Goal: Information Seeking & Learning: Check status

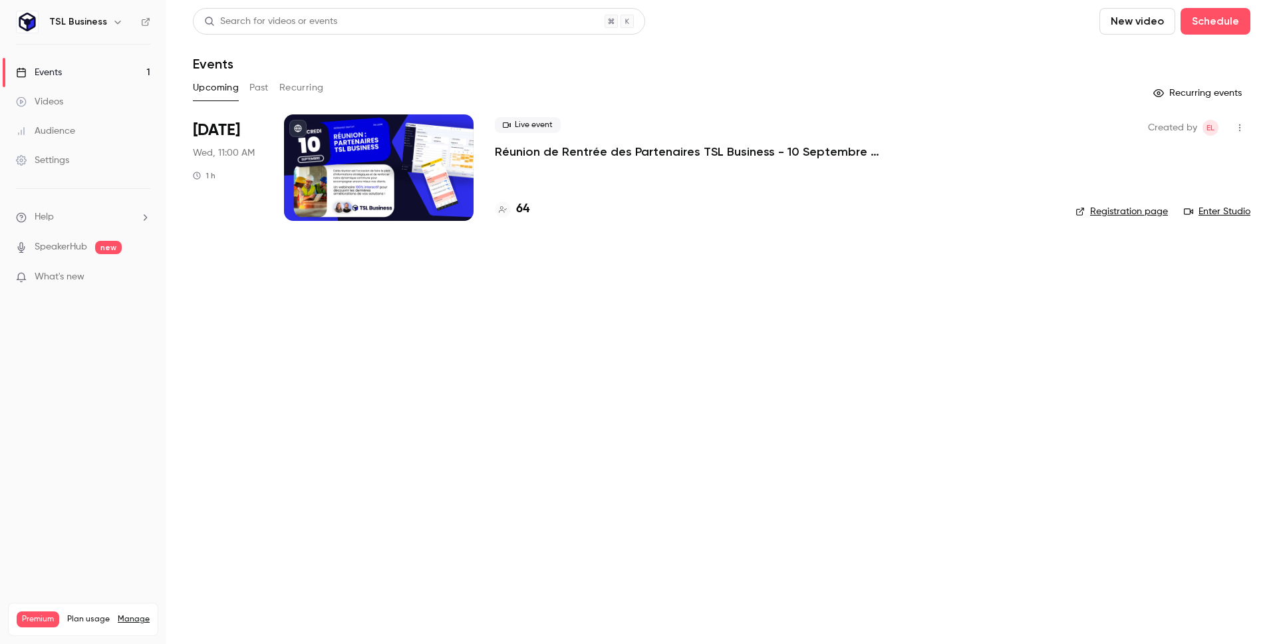
click at [95, 81] on link "Events 1" at bounding box center [83, 72] width 166 height 29
drag, startPoint x: 515, startPoint y: 207, endPoint x: 525, endPoint y: 206, distance: 9.3
click at [516, 207] on div "64" at bounding box center [512, 209] width 35 height 18
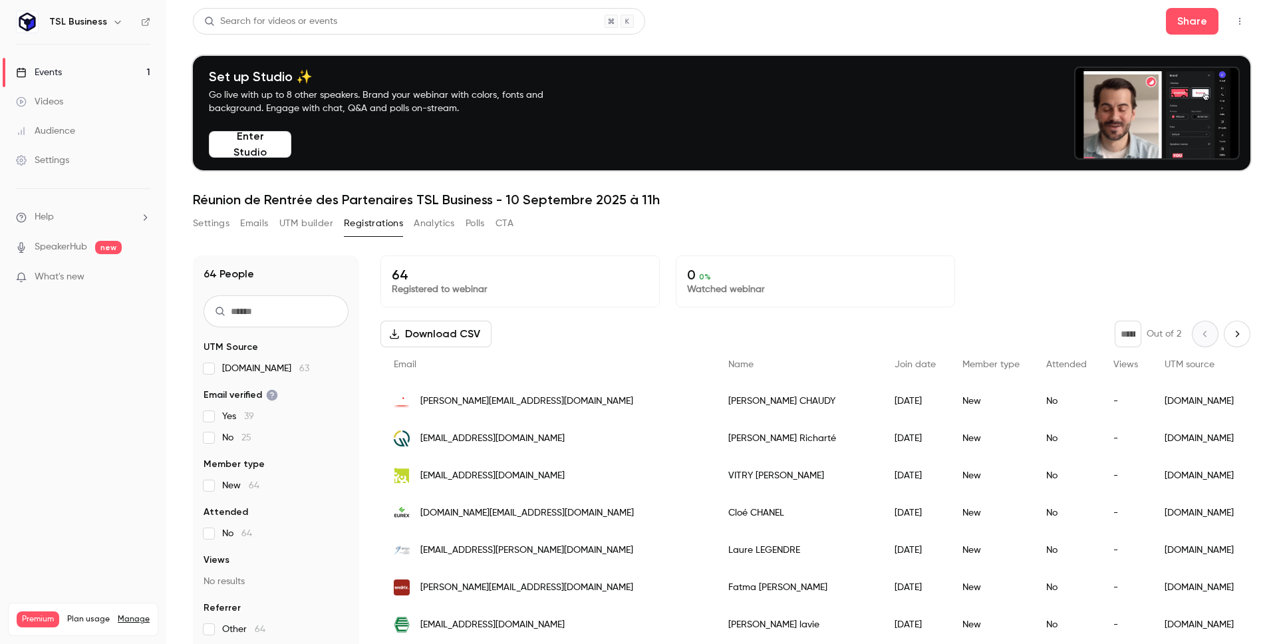
click at [279, 219] on div "Settings Emails UTM builder Registrations Analytics Polls CTA" at bounding box center [353, 223] width 321 height 21
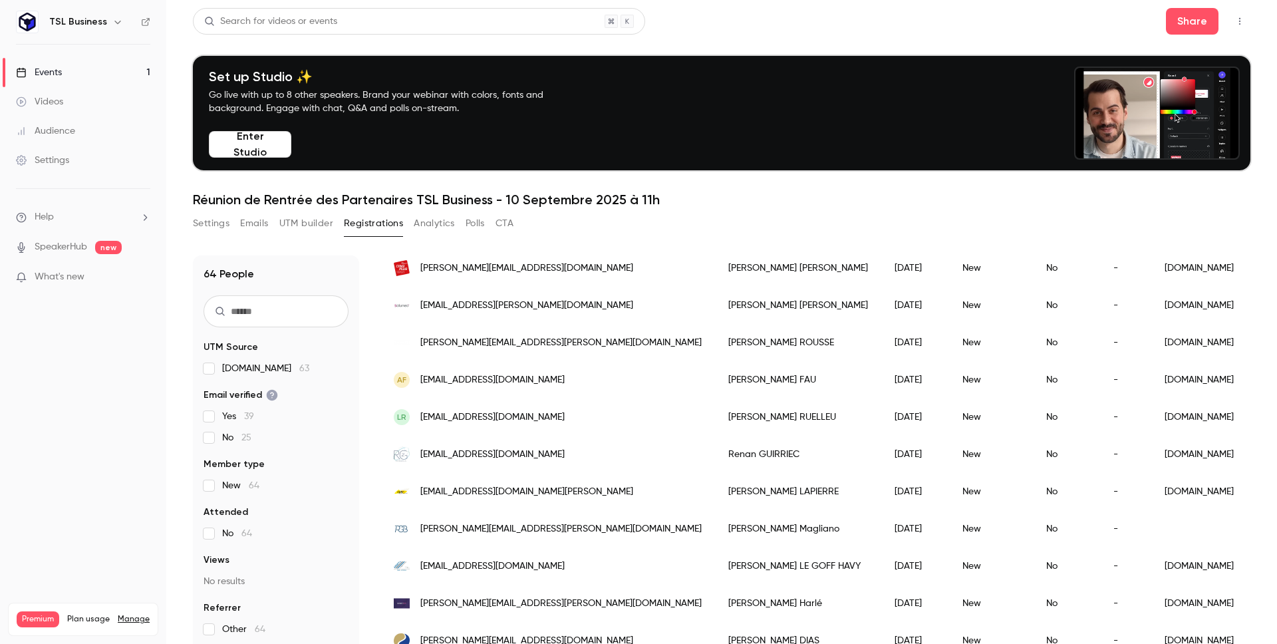
scroll to position [1089, 0]
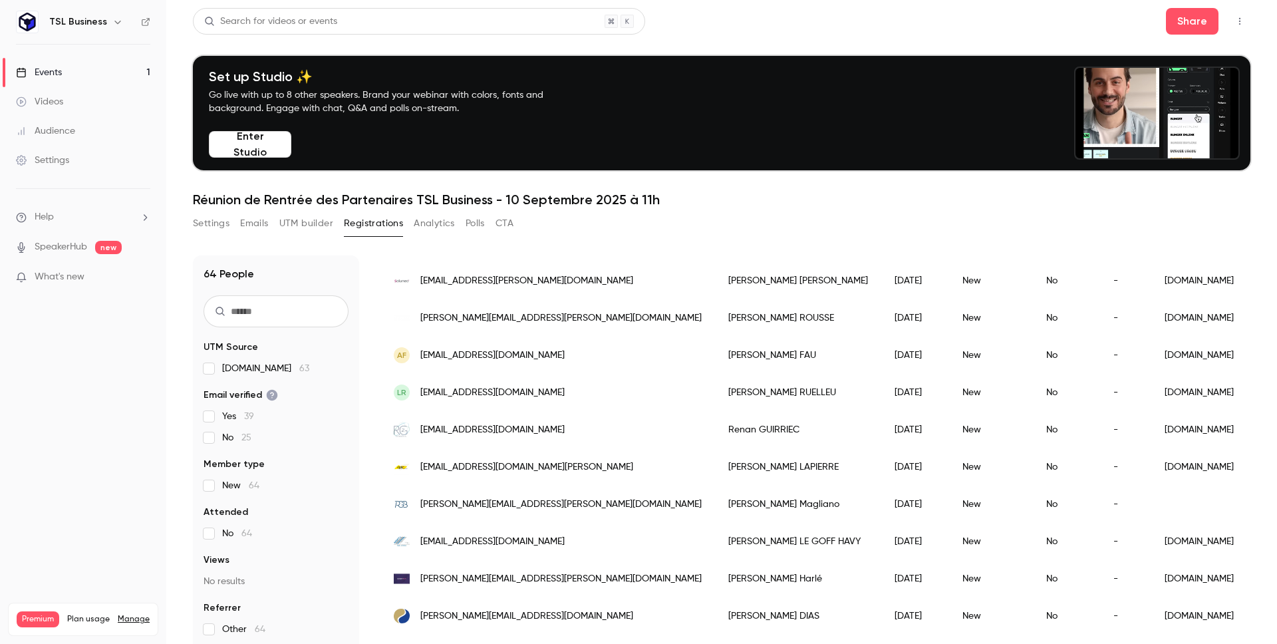
click at [1151, 464] on div "[DOMAIN_NAME]" at bounding box center [1199, 466] width 96 height 37
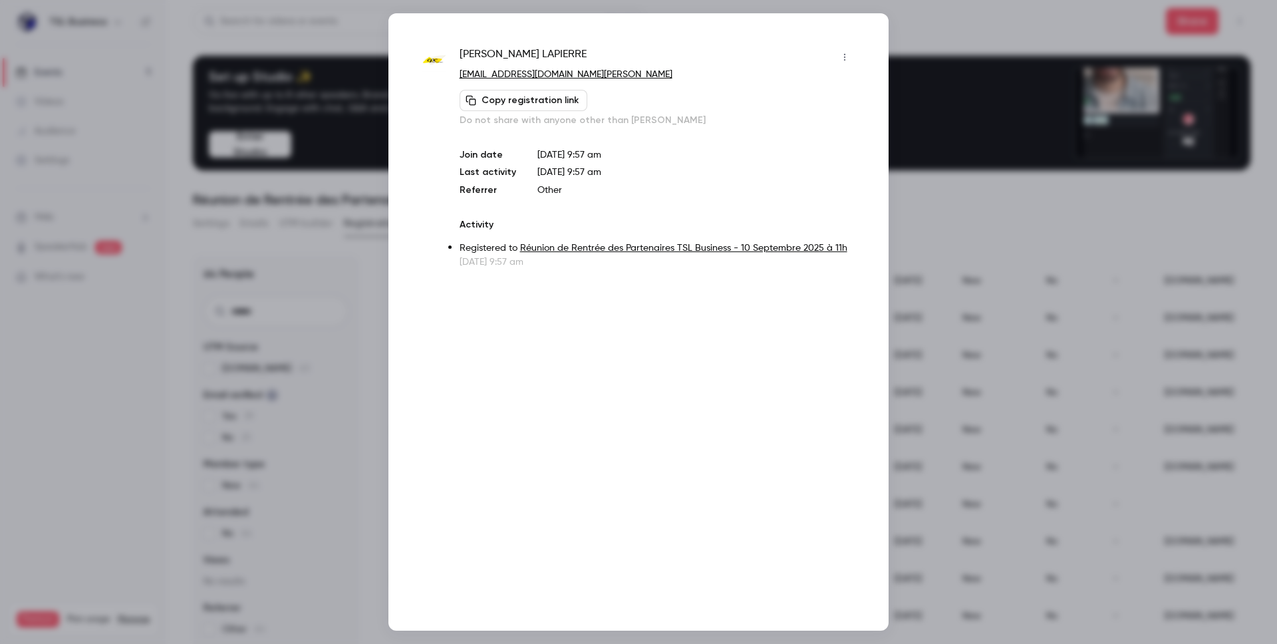
click at [503, 104] on button "Copy registration link" at bounding box center [524, 100] width 128 height 21
click at [1068, 242] on div at bounding box center [638, 322] width 1277 height 644
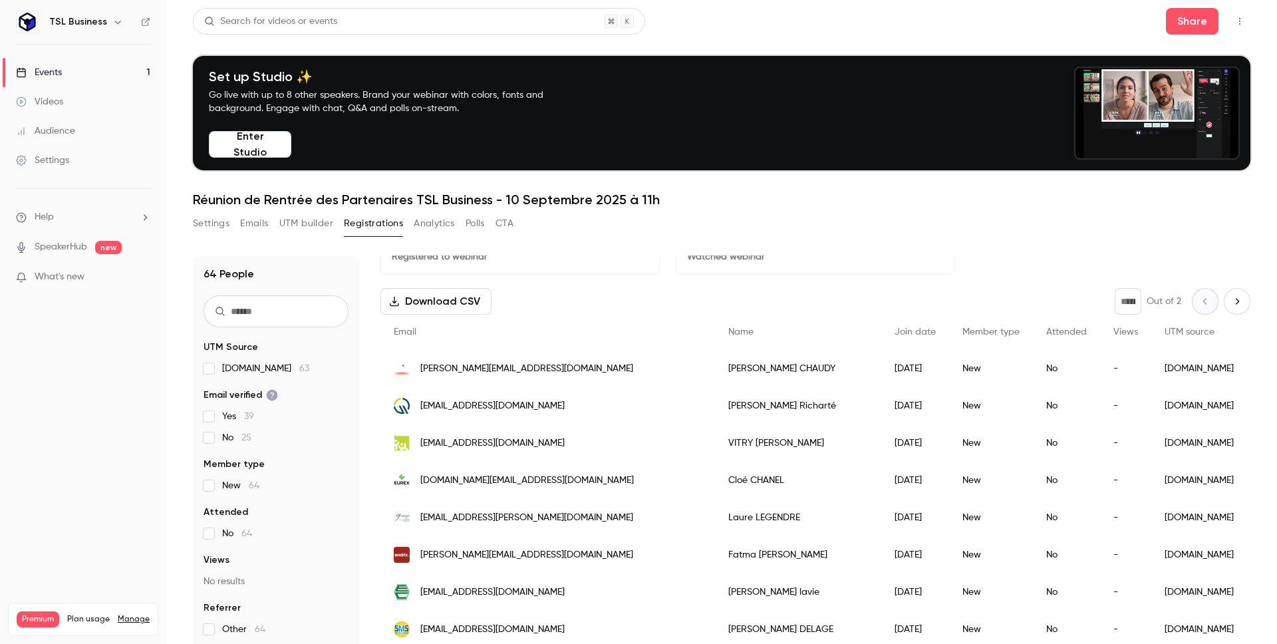
scroll to position [0, 0]
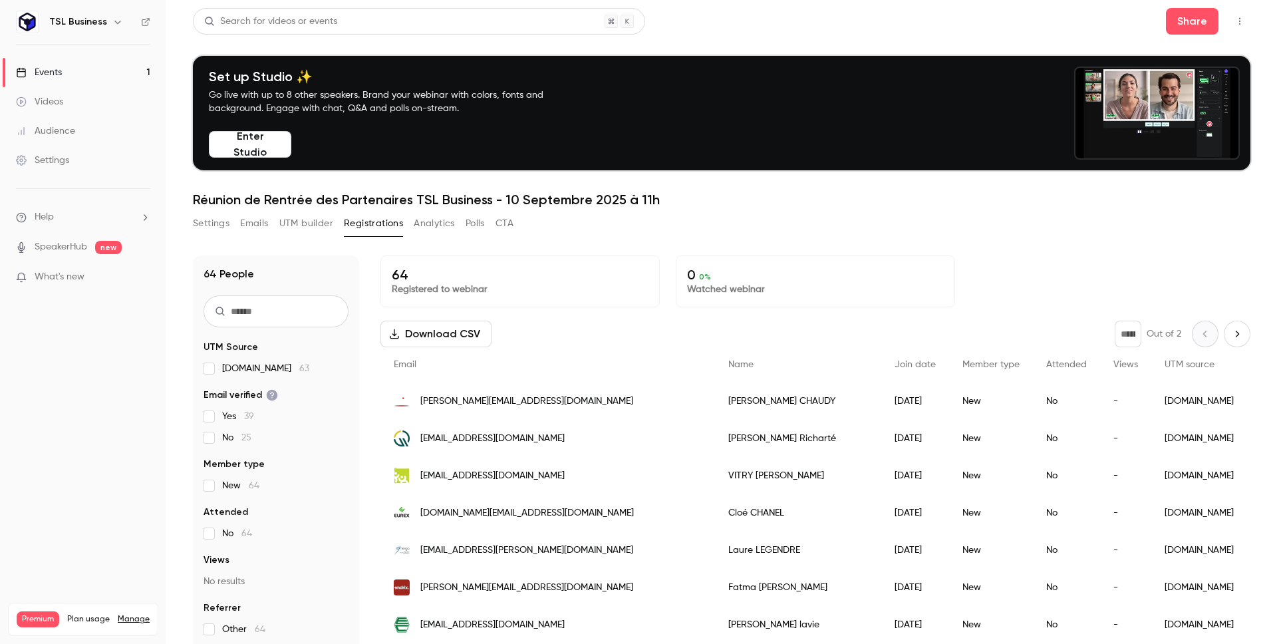
click at [424, 225] on button "Analytics" at bounding box center [434, 223] width 41 height 21
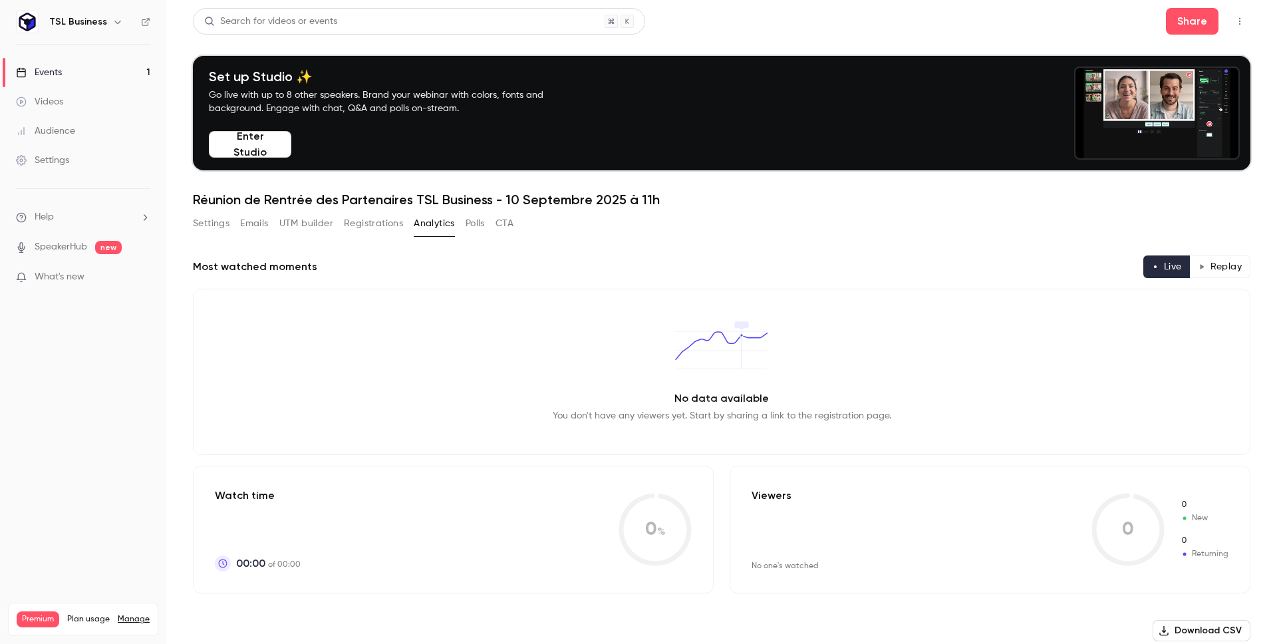
click at [313, 229] on button "UTM builder" at bounding box center [306, 223] width 54 height 21
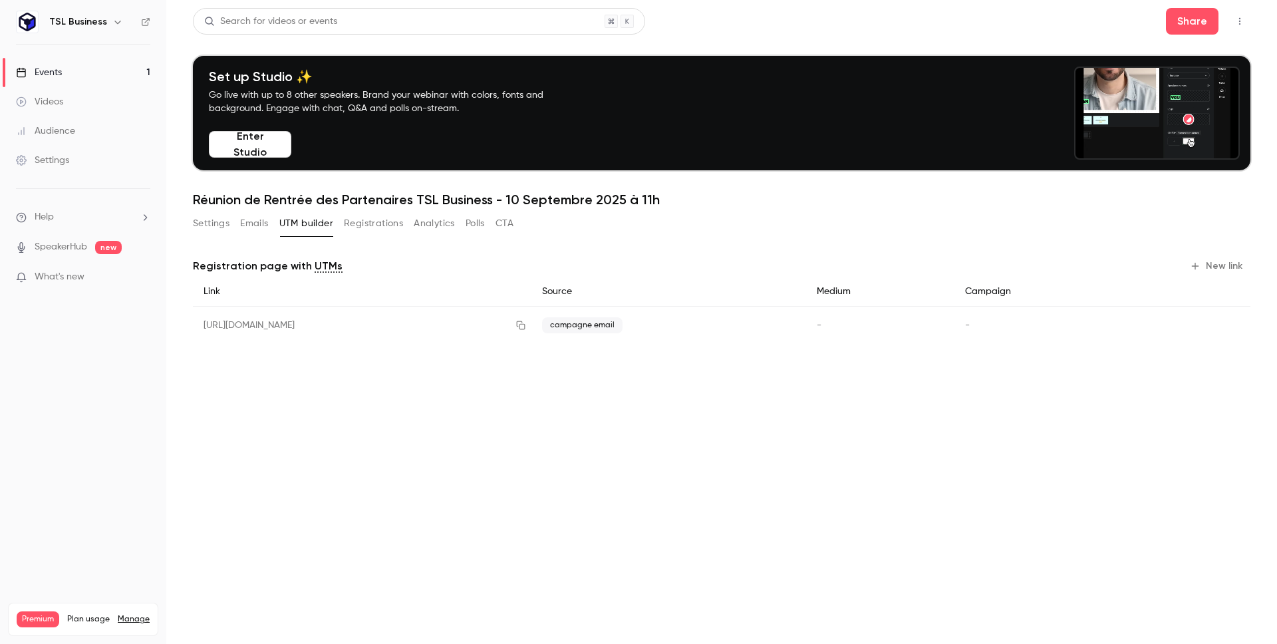
click at [76, 69] on link "Events 1" at bounding box center [83, 72] width 166 height 29
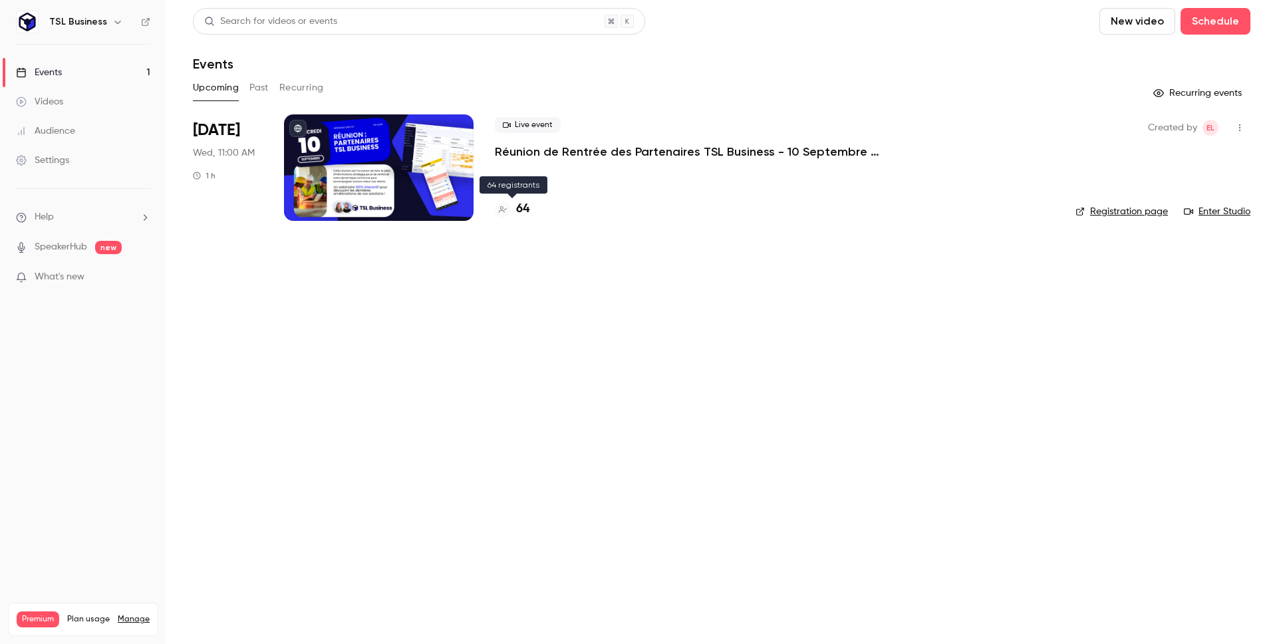
click at [511, 207] on div "64" at bounding box center [512, 209] width 35 height 18
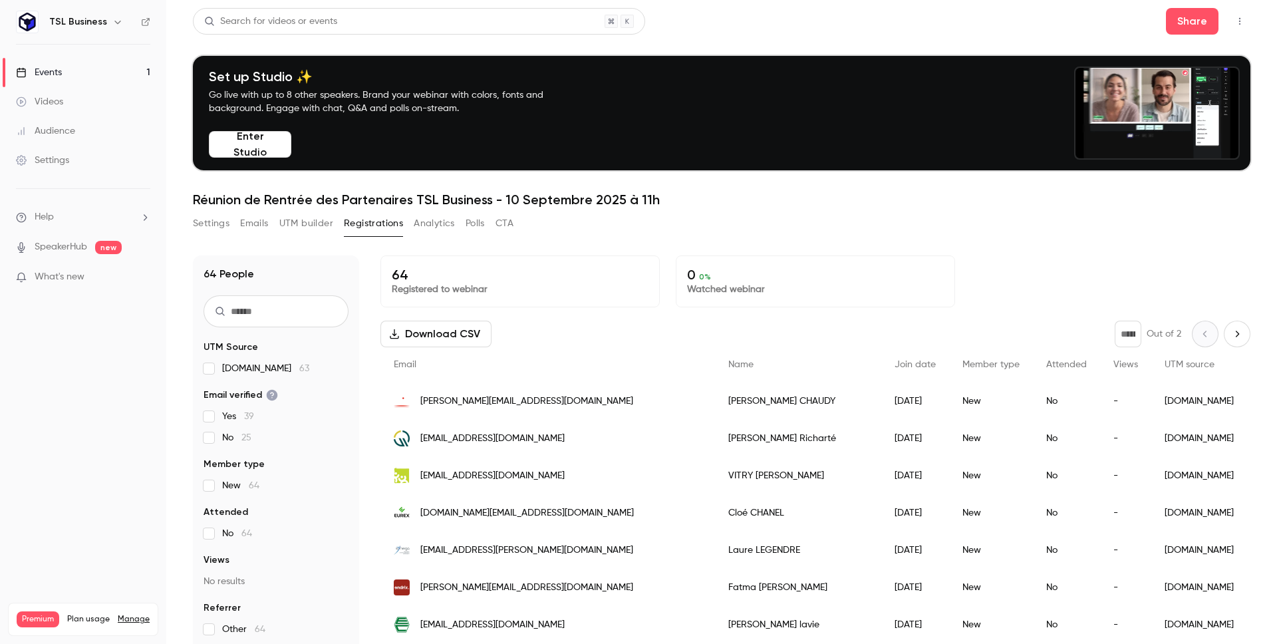
click at [1230, 335] on icon "Next page" at bounding box center [1237, 334] width 15 height 11
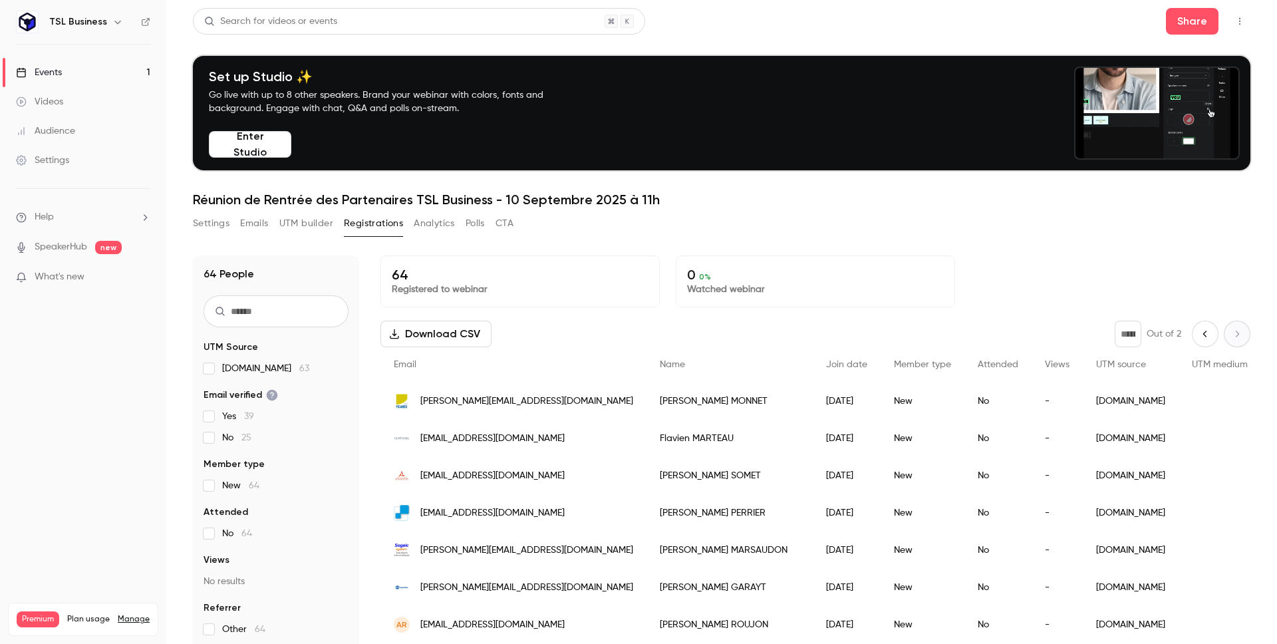
click at [1168, 334] on div "* Out of 2" at bounding box center [1183, 334] width 136 height 27
click at [1198, 334] on div "* Out of 2" at bounding box center [1183, 334] width 136 height 27
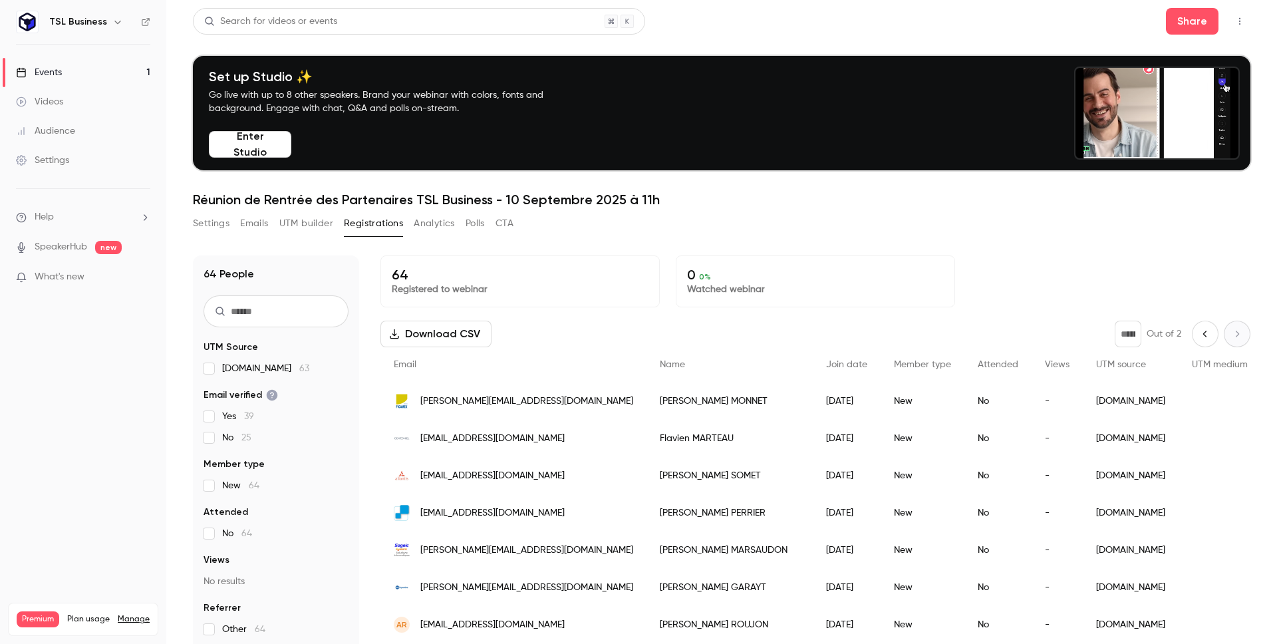
click at [1198, 335] on icon "Previous page" at bounding box center [1205, 334] width 15 height 11
type input "*"
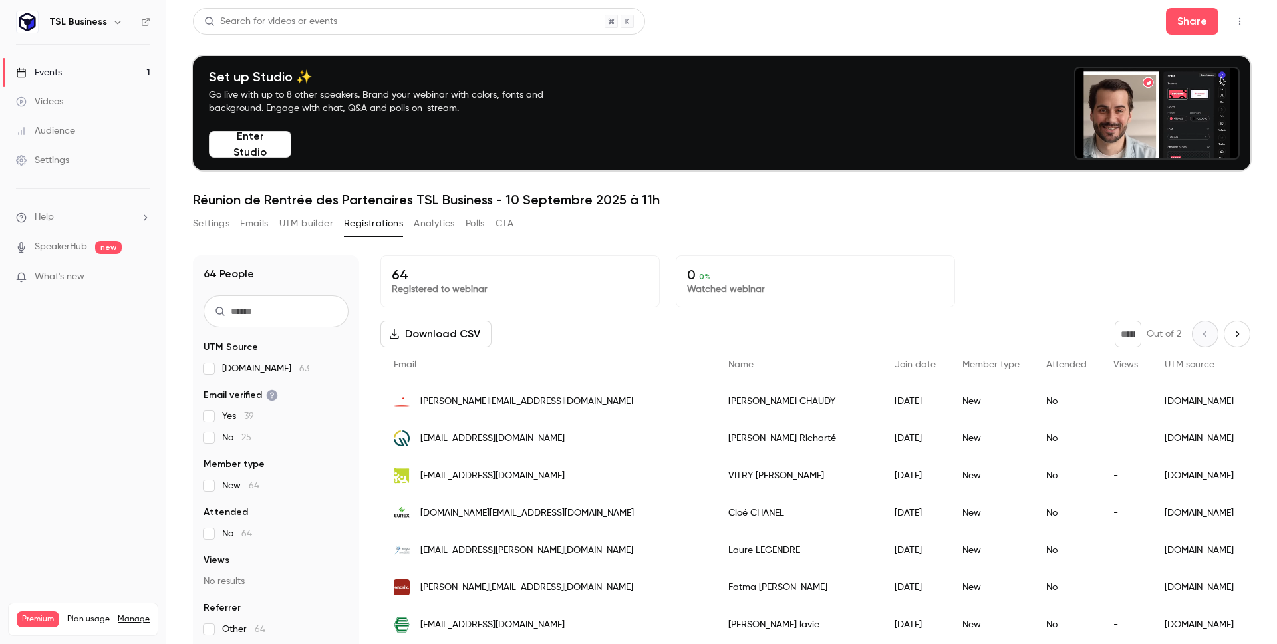
click at [1013, 309] on div "64 Registered to webinar 0 0 % Watched webinar Download CSV * Out of 2 Email Na…" at bounding box center [815, 510] width 870 height 511
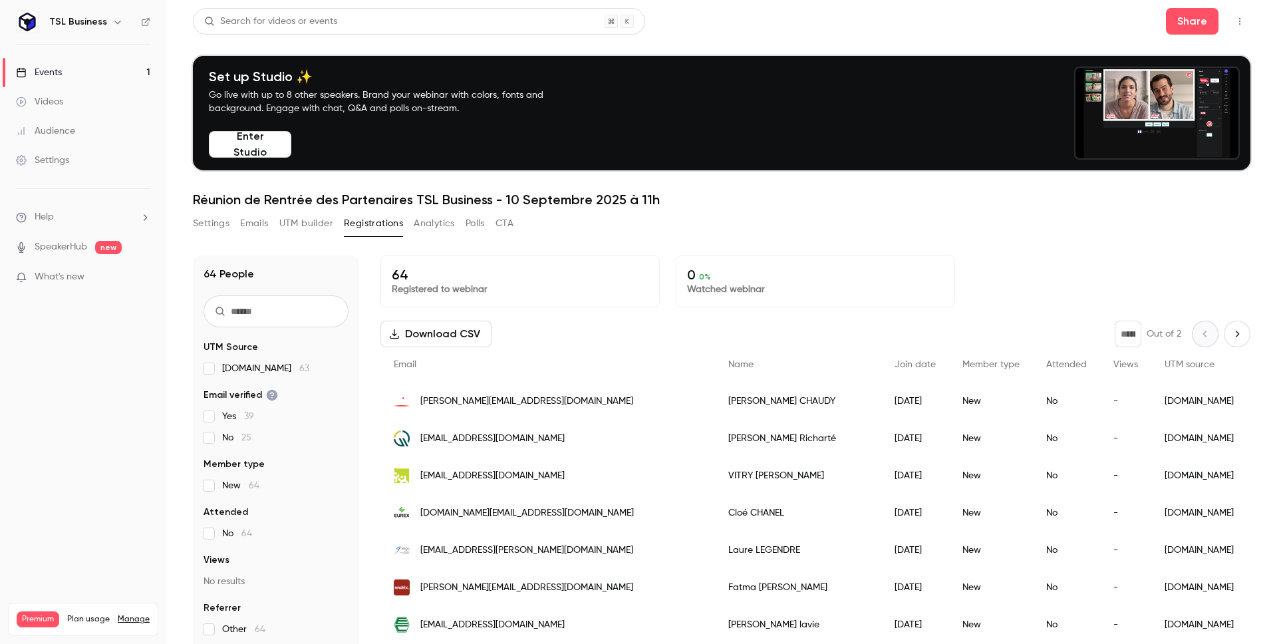
click at [1100, 404] on div "-" at bounding box center [1125, 400] width 51 height 37
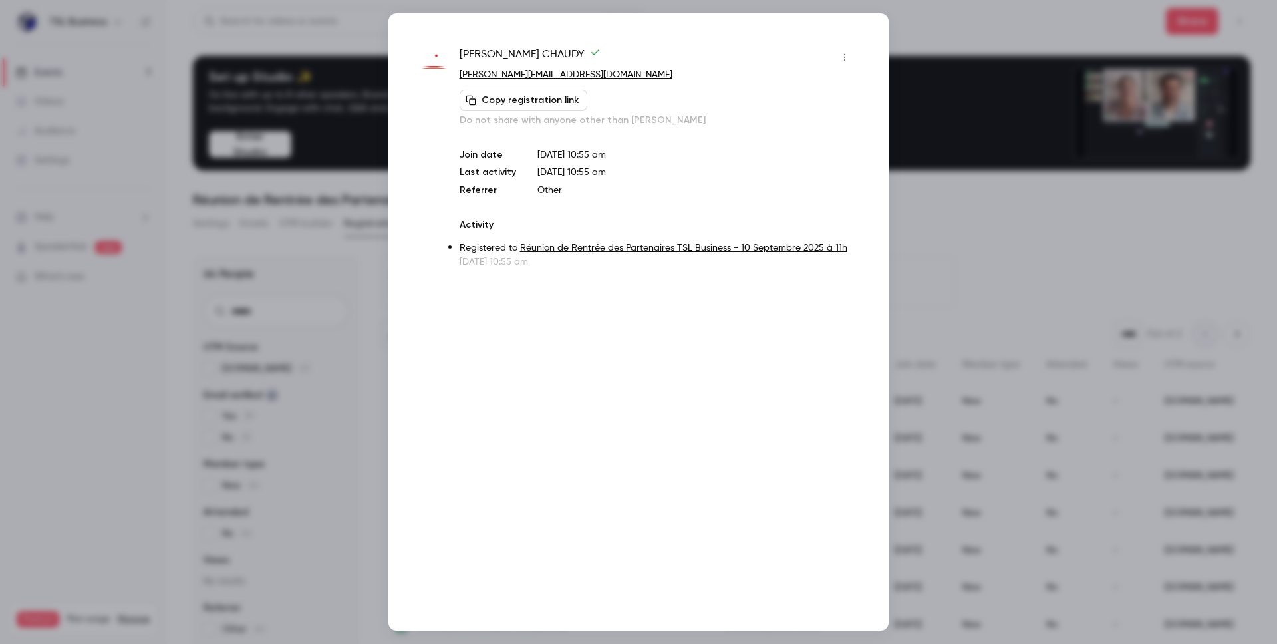
click at [844, 53] on icon "button" at bounding box center [844, 57] width 11 height 9
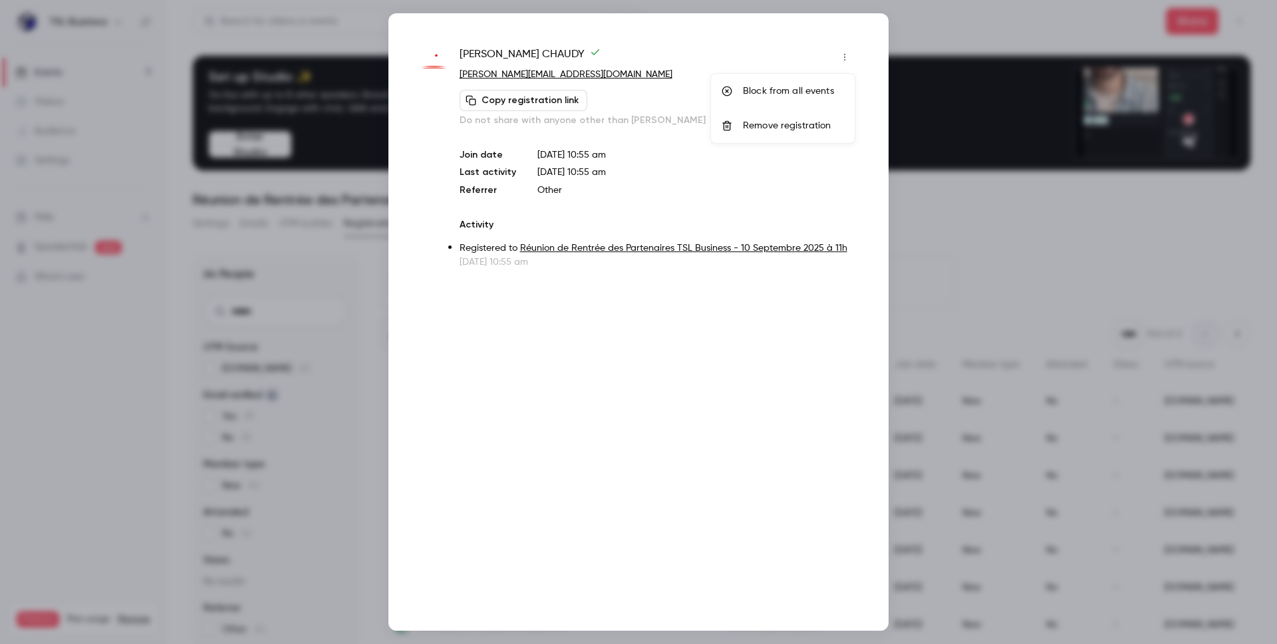
drag, startPoint x: 844, startPoint y: 53, endPoint x: 852, endPoint y: 46, distance: 10.8
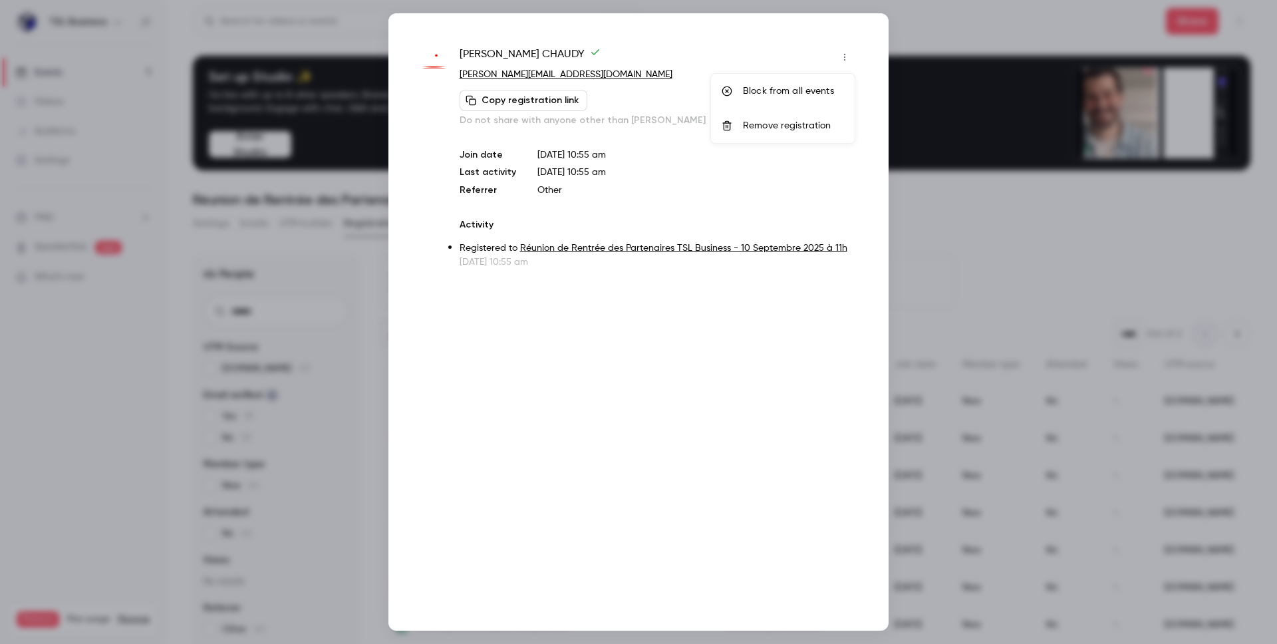
click at [844, 53] on div at bounding box center [638, 322] width 1277 height 644
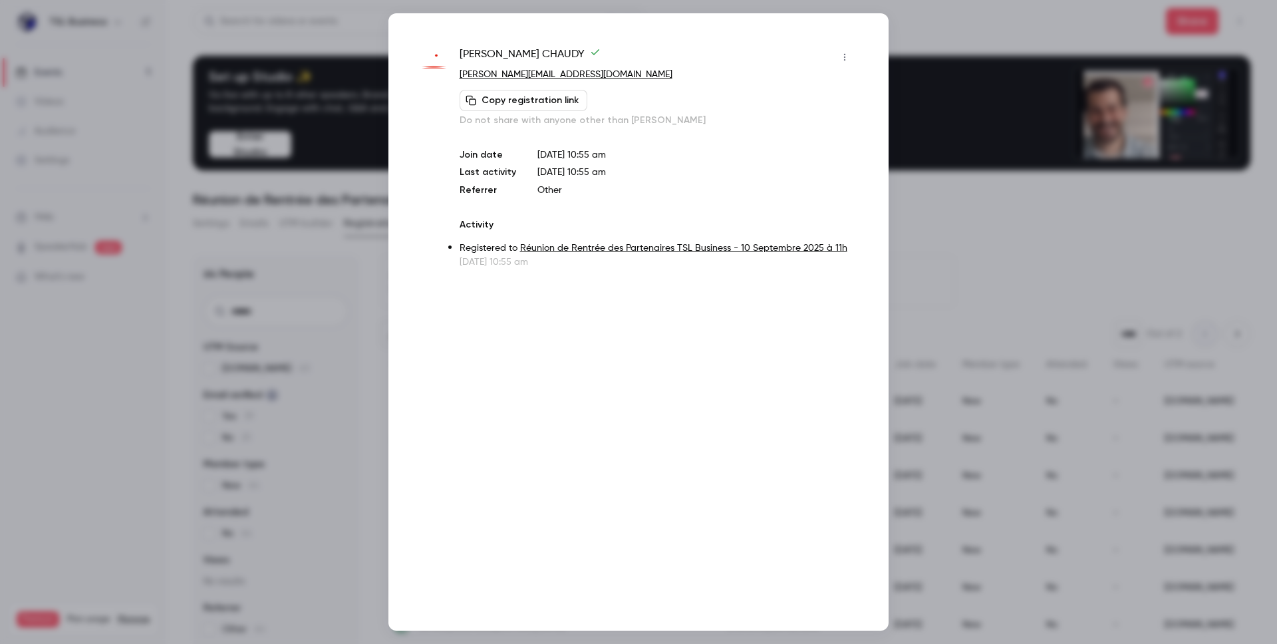
click at [1062, 85] on div at bounding box center [638, 322] width 1277 height 644
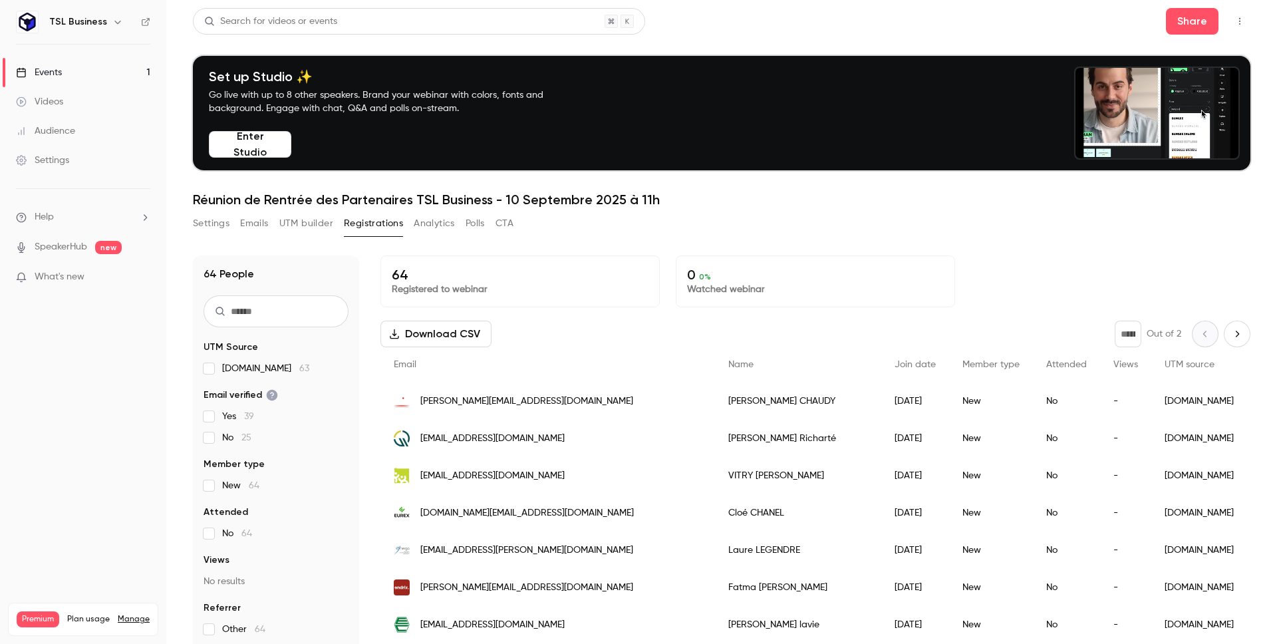
click at [747, 168] on div "Set up Studio ✨ Go live with up to 8 other speakers. Brand your webinar with co…" at bounding box center [721, 113] width 1057 height 114
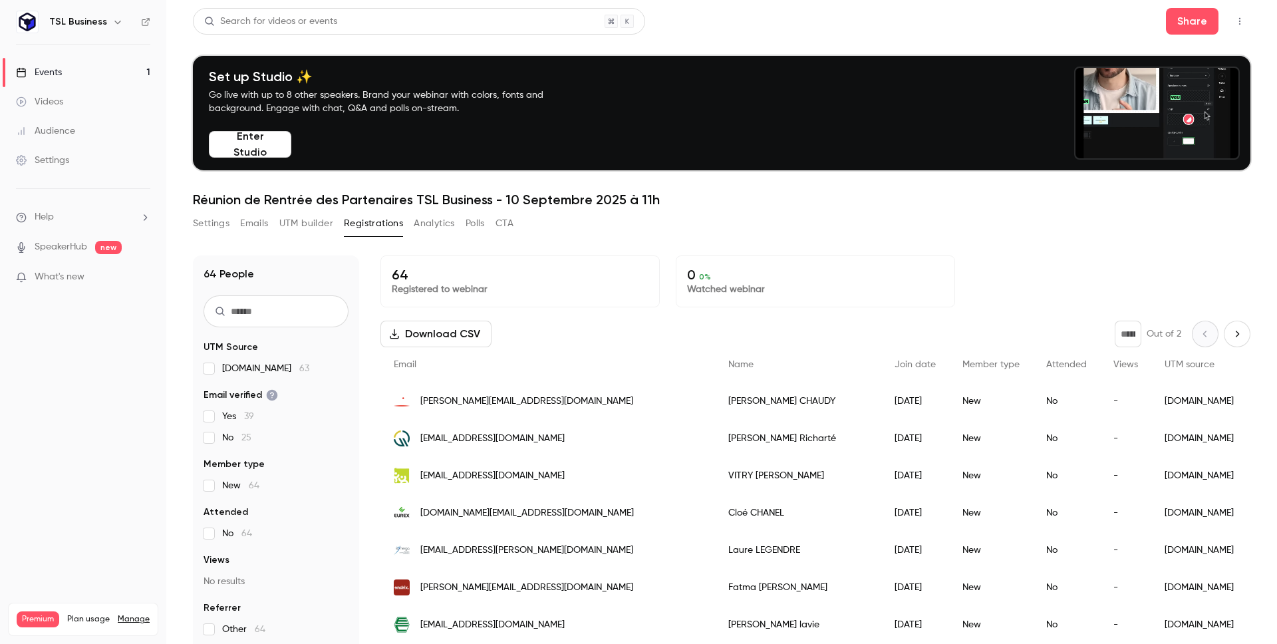
click at [104, 58] on link "Events 1" at bounding box center [83, 72] width 166 height 29
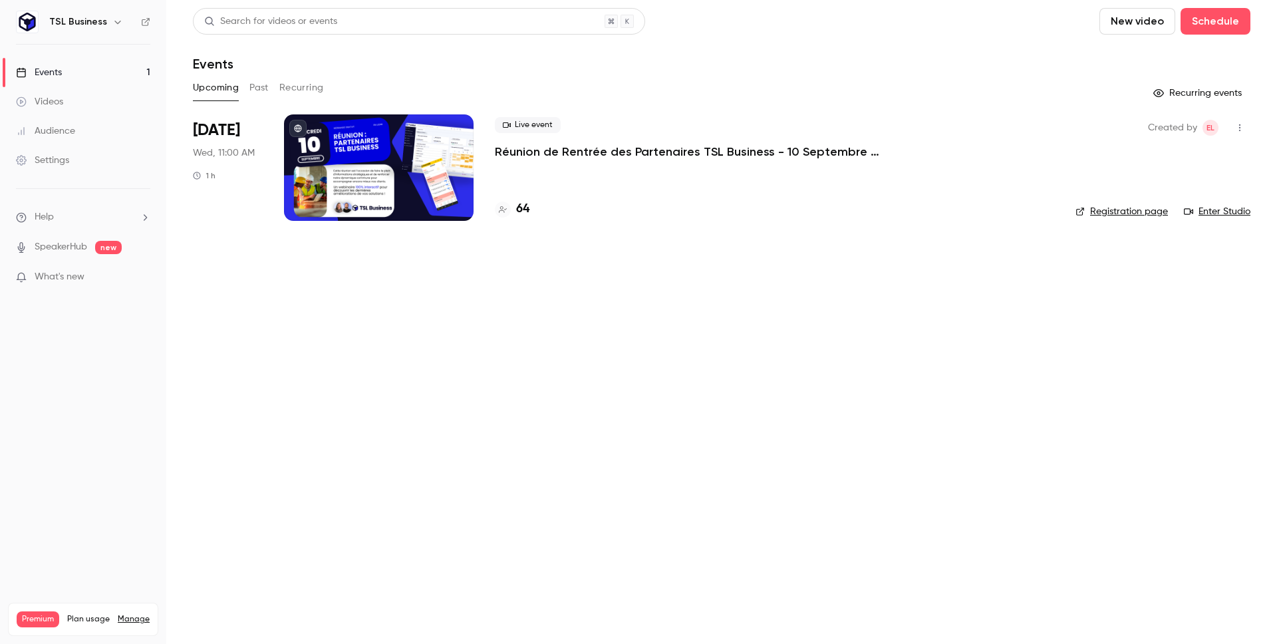
click at [114, 26] on icon "button" at bounding box center [117, 22] width 11 height 11
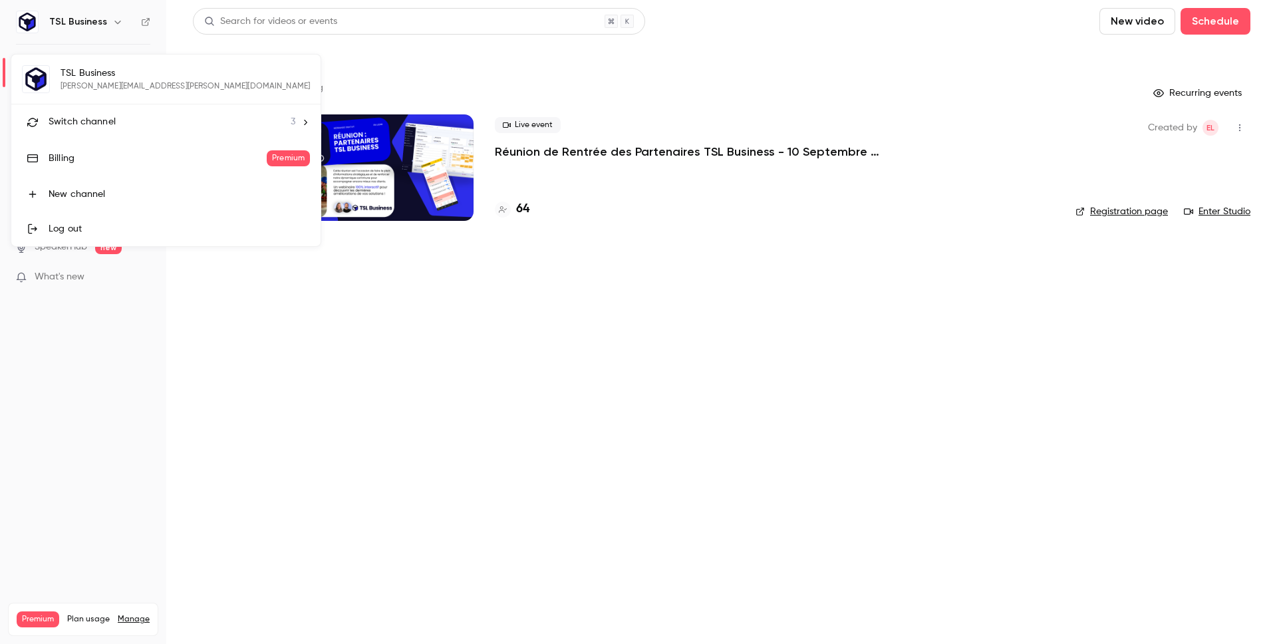
click at [108, 111] on li "Switch channel 3" at bounding box center [165, 121] width 309 height 35
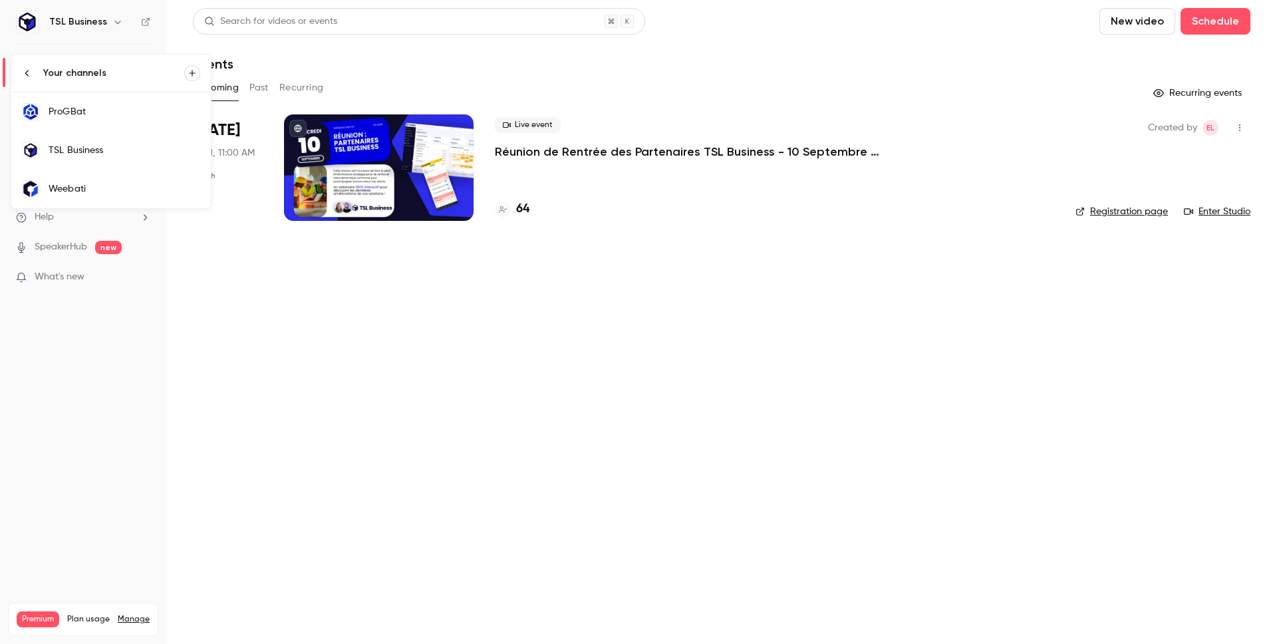
click at [116, 99] on link "ProGBat" at bounding box center [111, 111] width 200 height 39
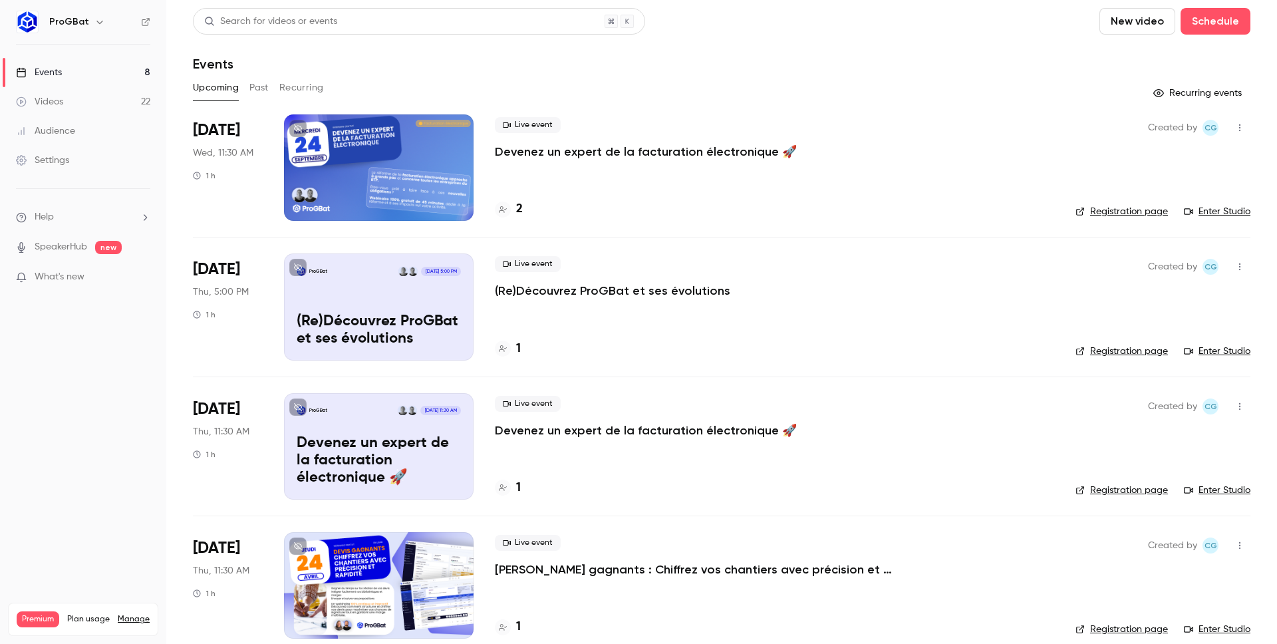
click at [555, 157] on p "Devenez un expert de la facturation électronique 🚀" at bounding box center [646, 152] width 302 height 16
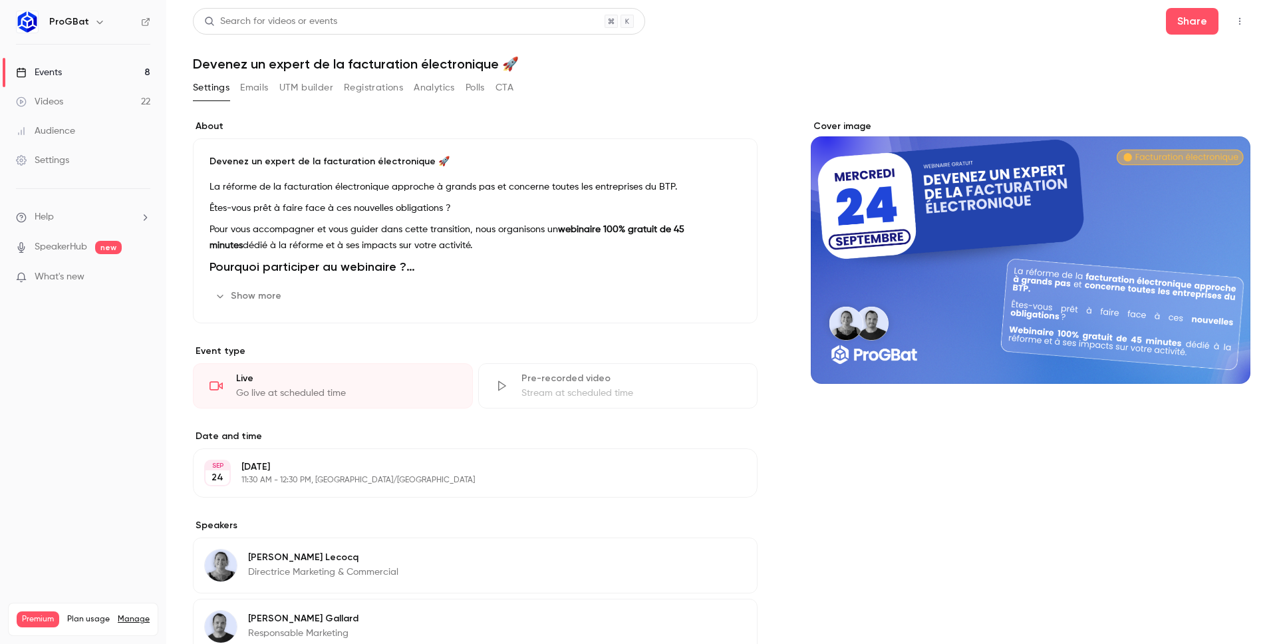
click at [390, 96] on button "Registrations" at bounding box center [373, 87] width 59 height 21
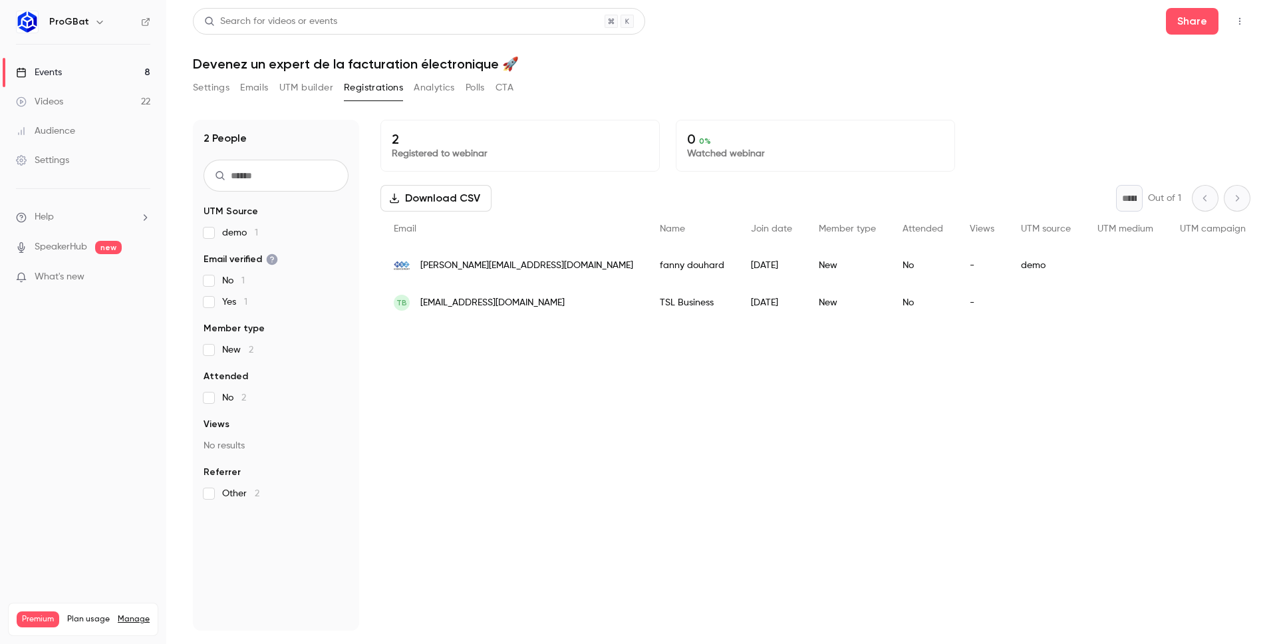
click at [86, 78] on link "Events 8" at bounding box center [83, 72] width 166 height 29
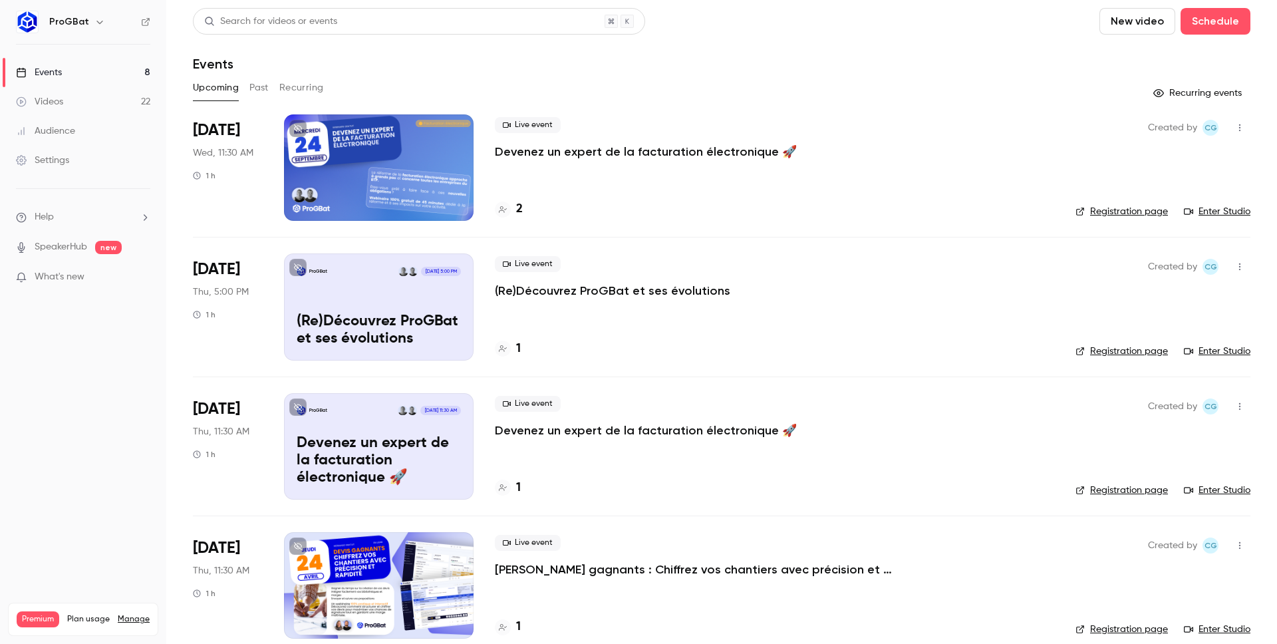
click at [541, 158] on p "Devenez un expert de la facturation électronique 🚀" at bounding box center [646, 152] width 302 height 16
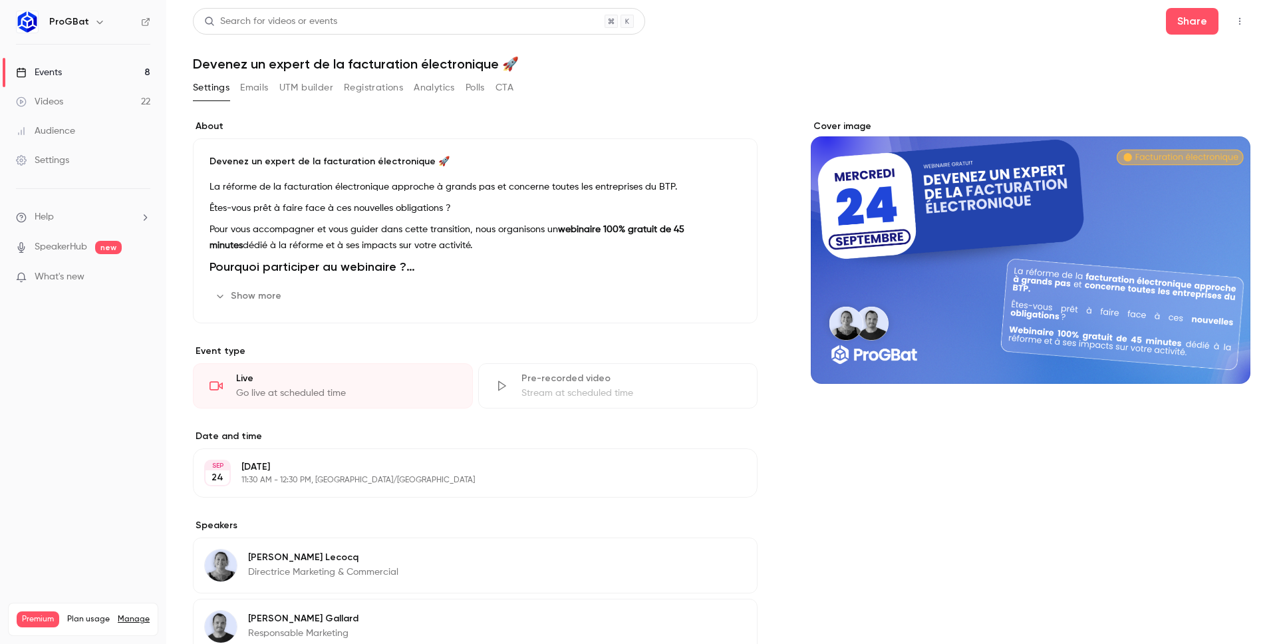
click at [386, 85] on button "Registrations" at bounding box center [373, 87] width 59 height 21
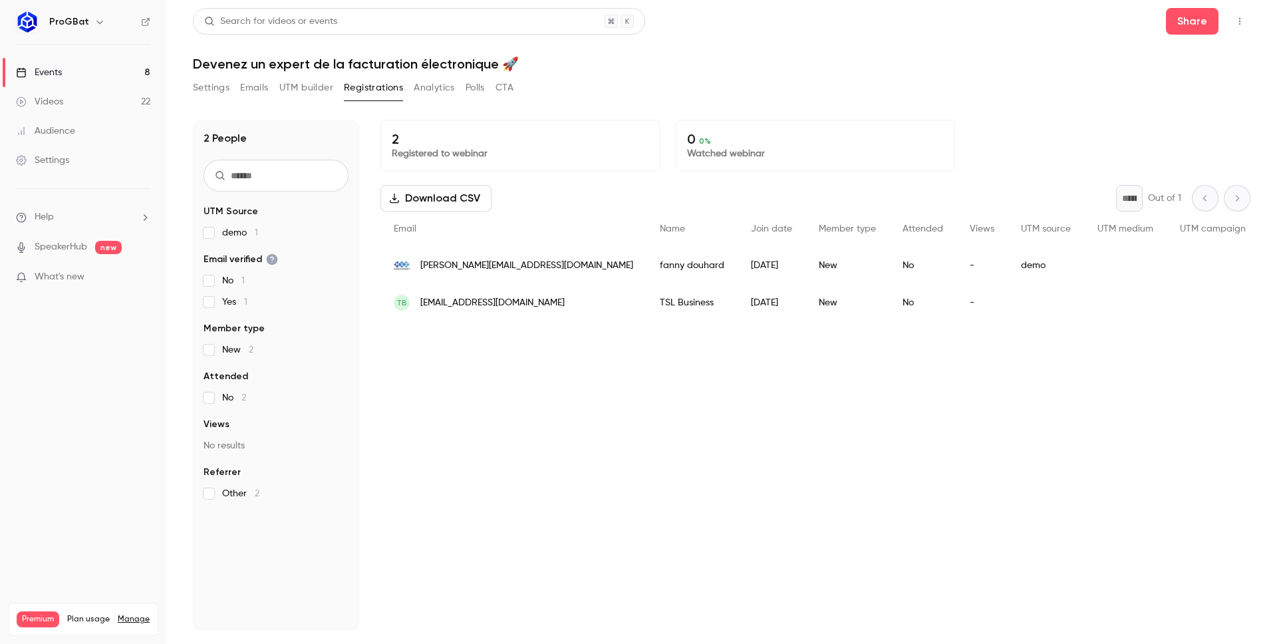
click at [110, 80] on link "Events 8" at bounding box center [83, 72] width 166 height 29
